Goal: Navigation & Orientation: Find specific page/section

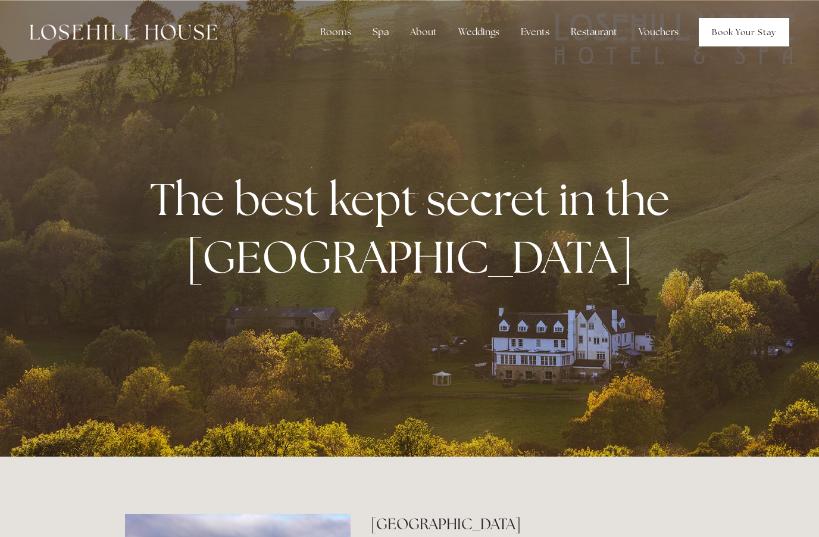
click at [749, 33] on link "Book Your Stay" at bounding box center [744, 32] width 90 height 29
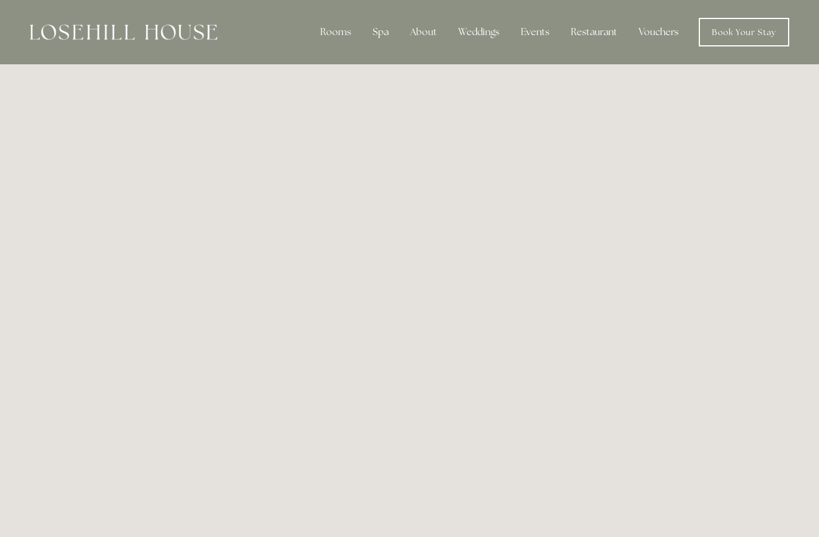
click at [379, 32] on div "Spa" at bounding box center [380, 32] width 35 height 24
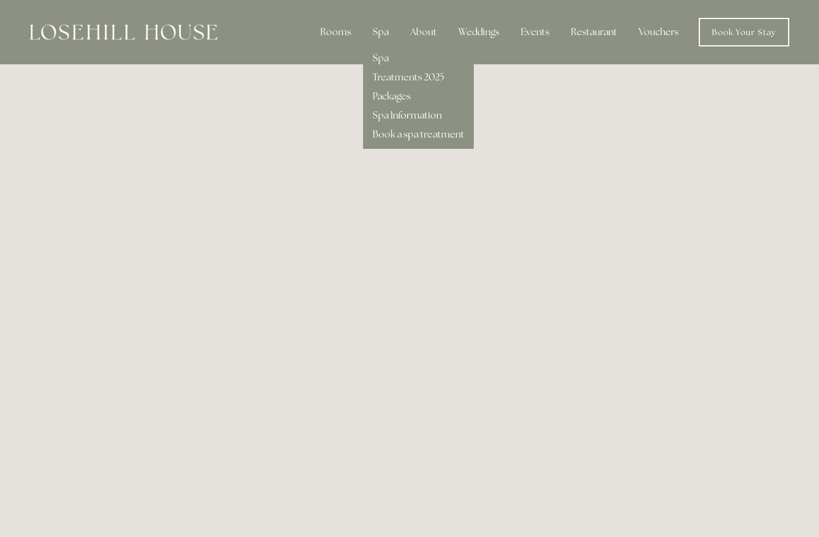
click at [389, 61] on link "Spa" at bounding box center [381, 58] width 16 height 12
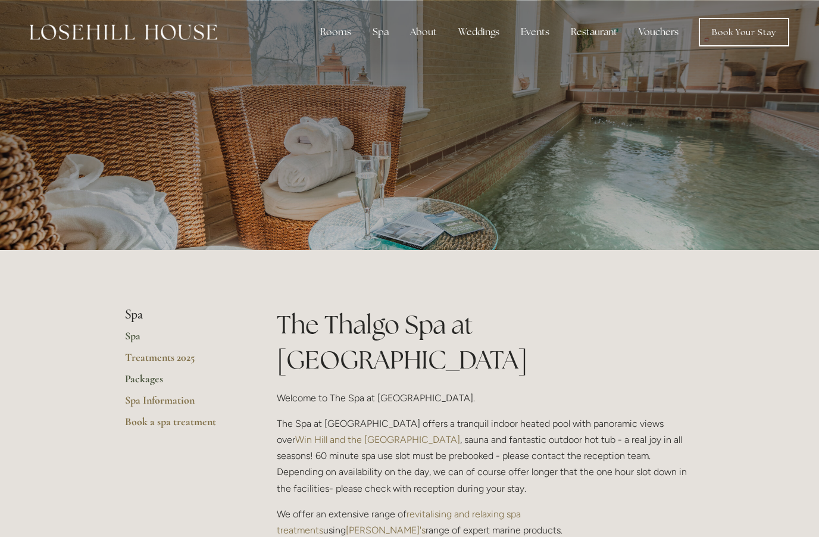
click at [133, 377] on link "Packages" at bounding box center [182, 382] width 114 height 21
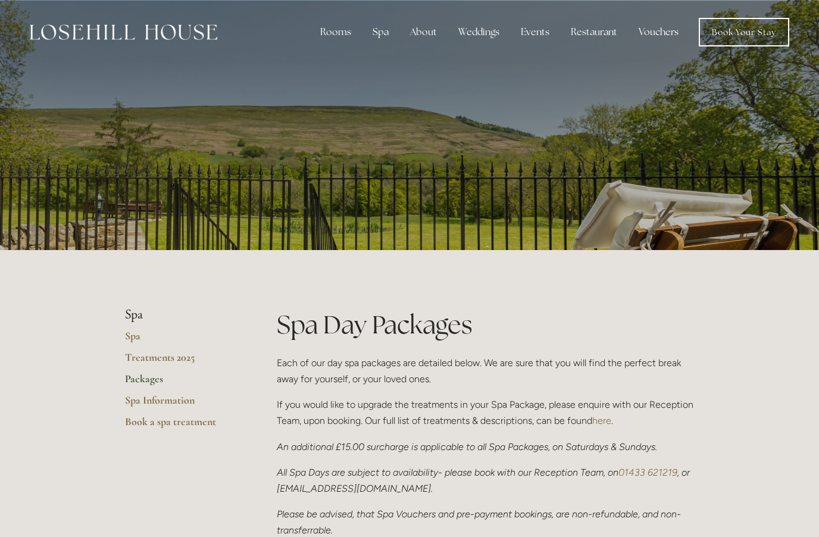
click at [665, 35] on link "Vouchers" at bounding box center [658, 32] width 59 height 24
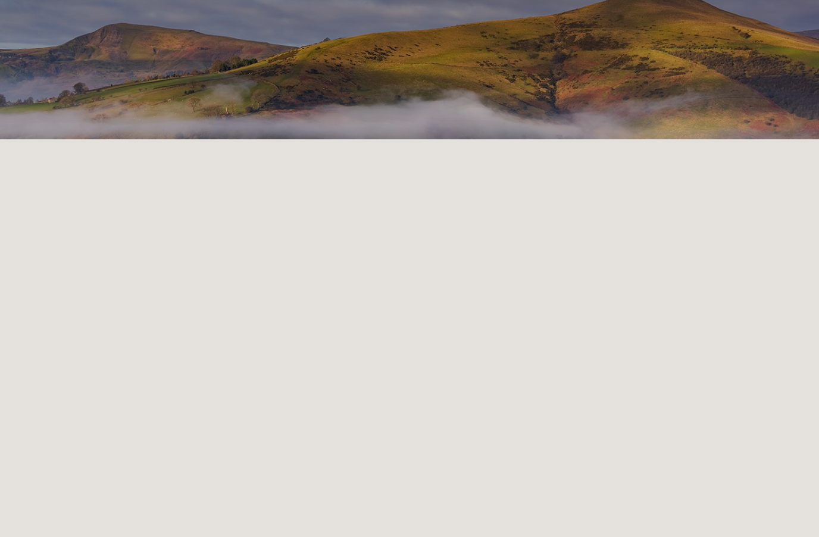
scroll to position [1, 0]
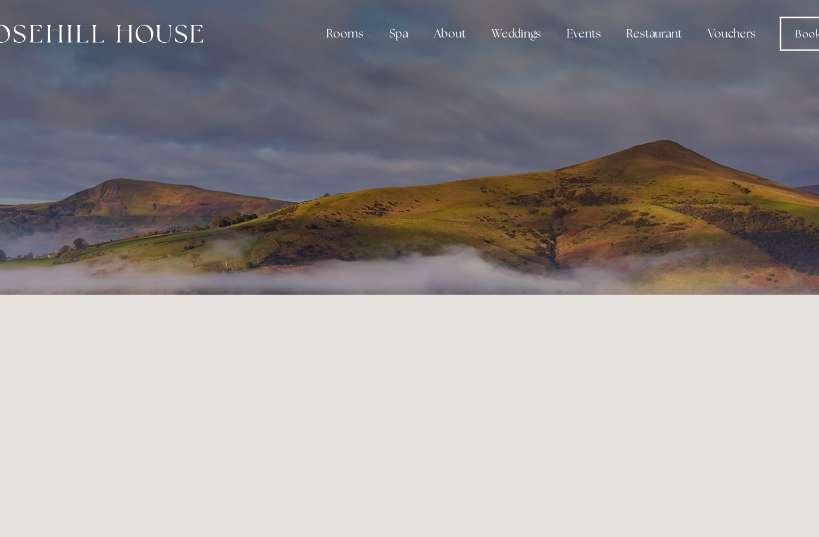
click at [311, 29] on div "Rooms" at bounding box center [336, 31] width 50 height 24
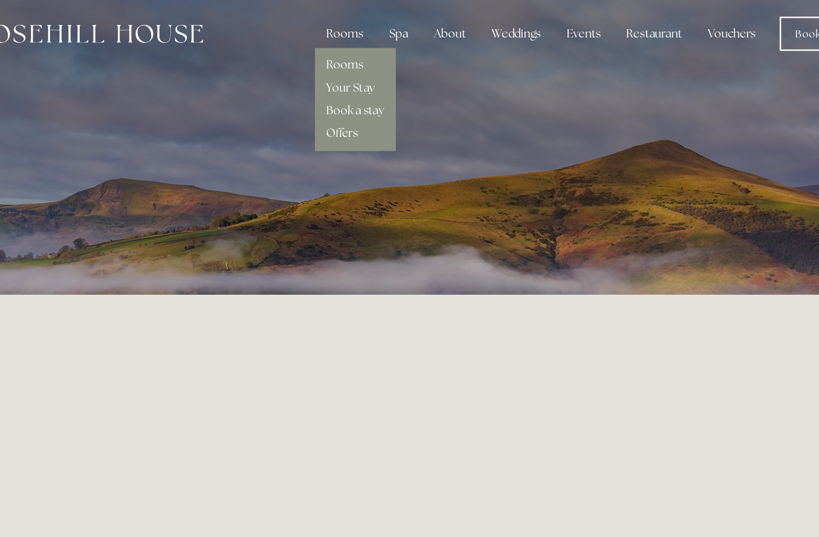
click at [320, 57] on link "Rooms" at bounding box center [335, 57] width 31 height 12
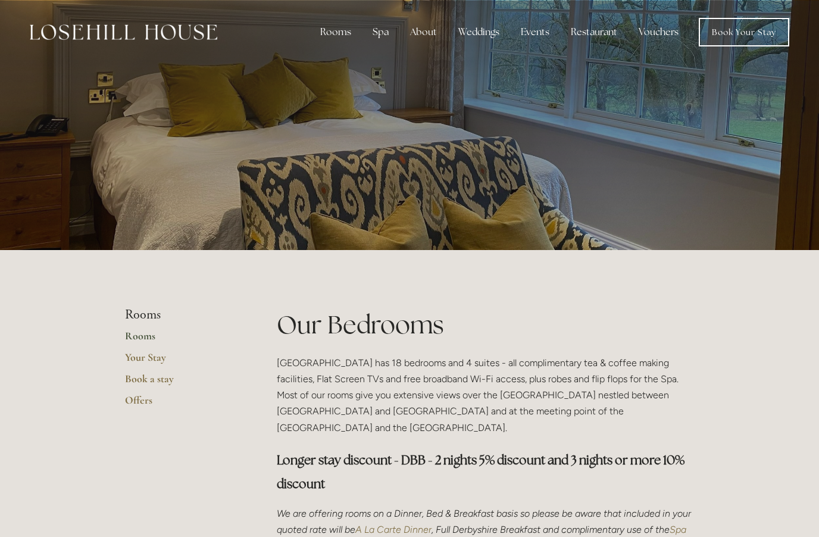
click at [337, 35] on div "Rooms" at bounding box center [336, 32] width 50 height 24
click at [336, 121] on link "Offers" at bounding box center [333, 115] width 26 height 12
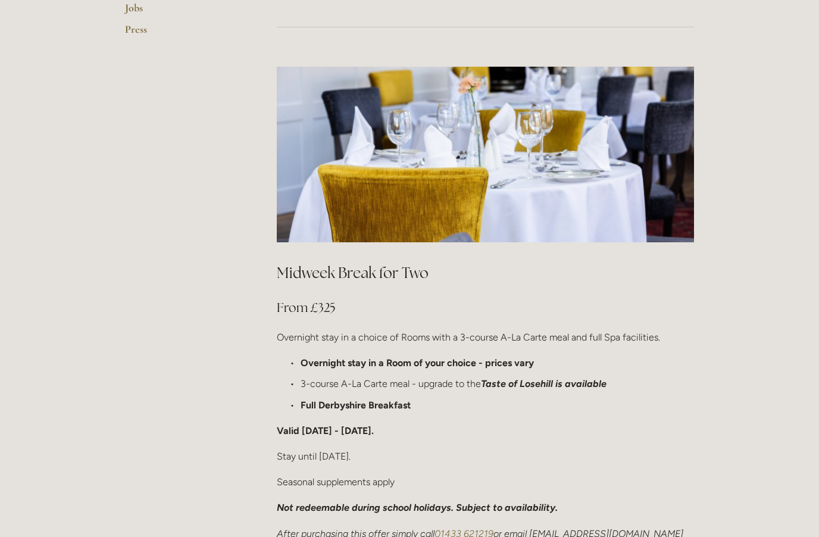
scroll to position [480, 0]
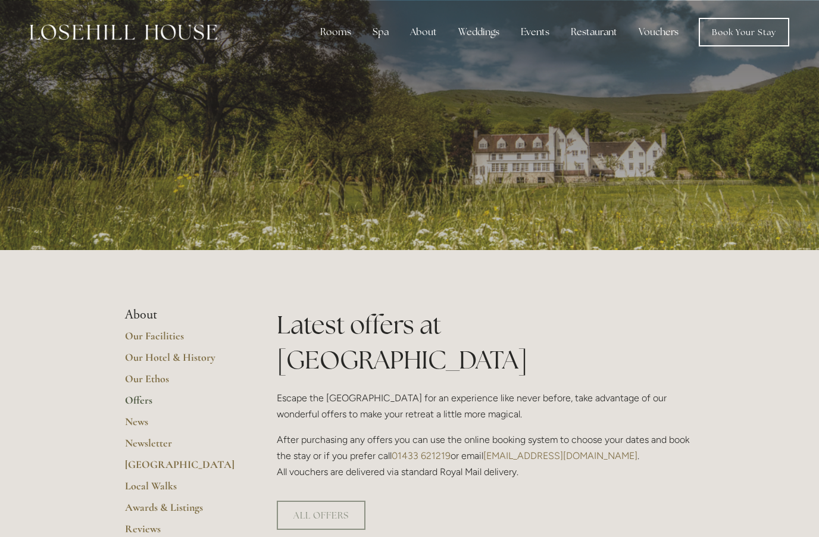
click at [601, 32] on div "Restaurant" at bounding box center [593, 32] width 65 height 24
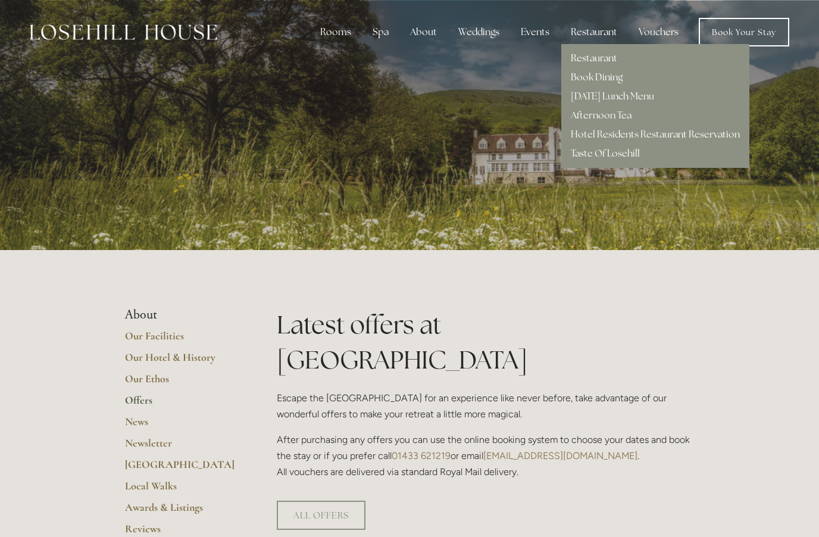
click at [590, 60] on link "Restaurant" at bounding box center [594, 58] width 46 height 12
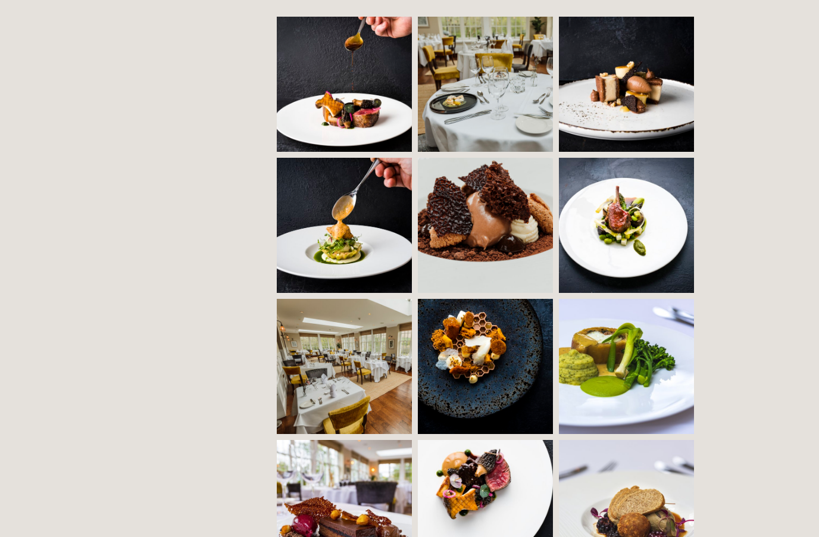
scroll to position [897, 0]
